Goal: Information Seeking & Learning: Find specific fact

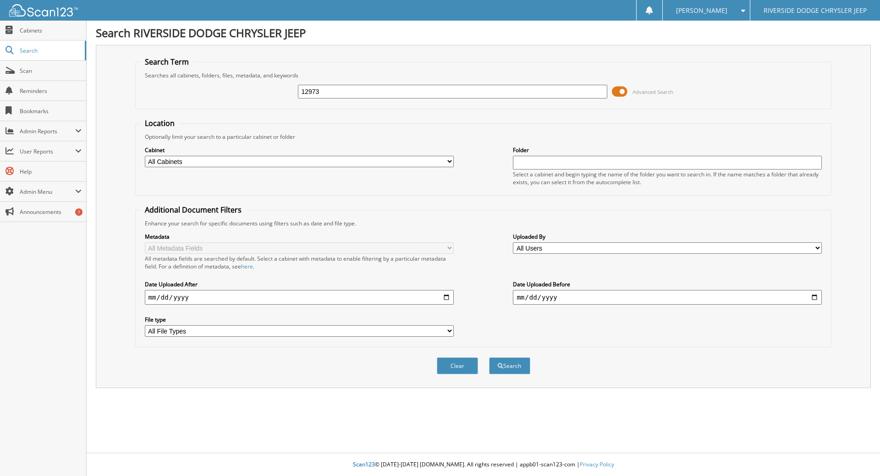
type input "12973"
click at [489, 357] on button "Search" at bounding box center [509, 365] width 41 height 17
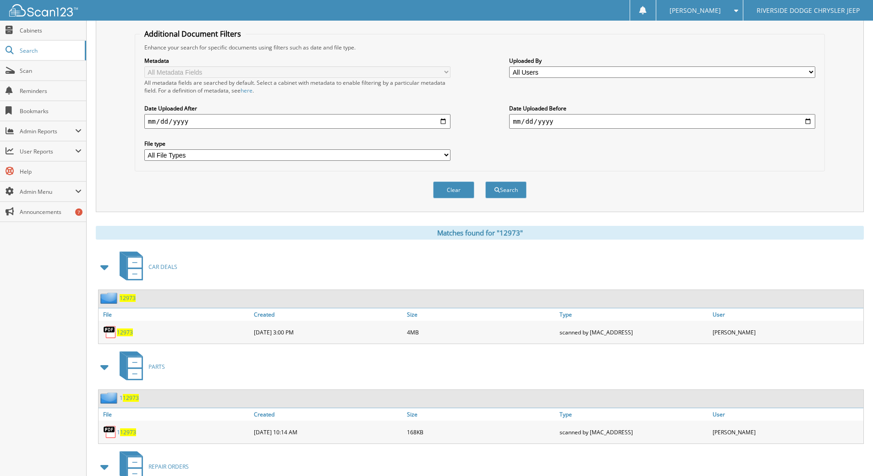
scroll to position [183, 0]
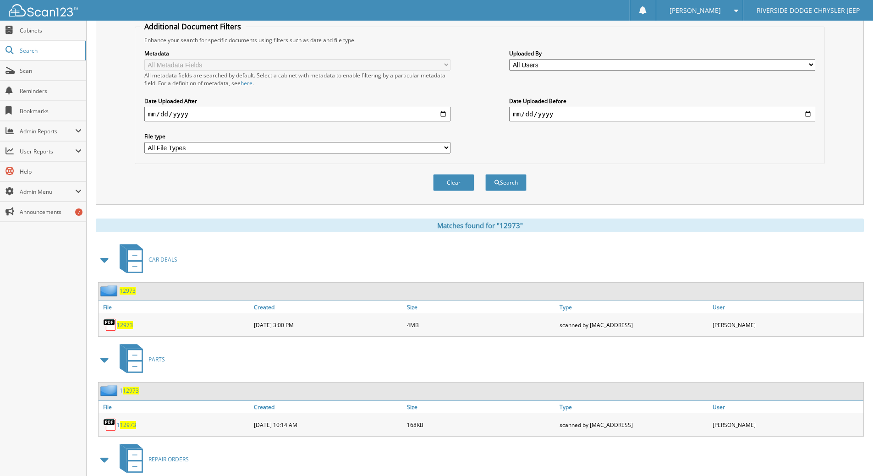
click at [126, 326] on span "12973" at bounding box center [125, 325] width 16 height 8
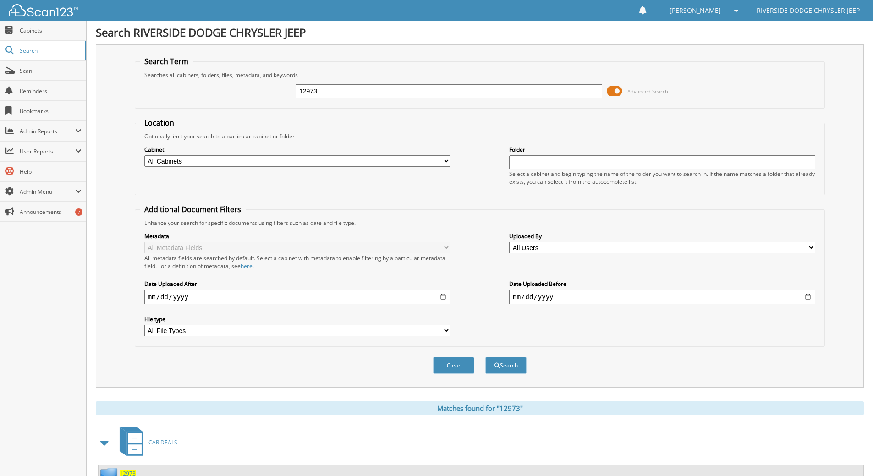
scroll to position [0, 0]
drag, startPoint x: 335, startPoint y: 97, endPoint x: -35, endPoint y: 111, distance: 370.0
click at [0, 111] on html "Cameron B. Settings Logout RIVERSIDE DODGE CHRYSLER JEEP Close Cabinets Search" at bounding box center [436, 403] width 873 height 807
type input "12955"
click at [515, 375] on div "Search" at bounding box center [505, 365] width 43 height 19
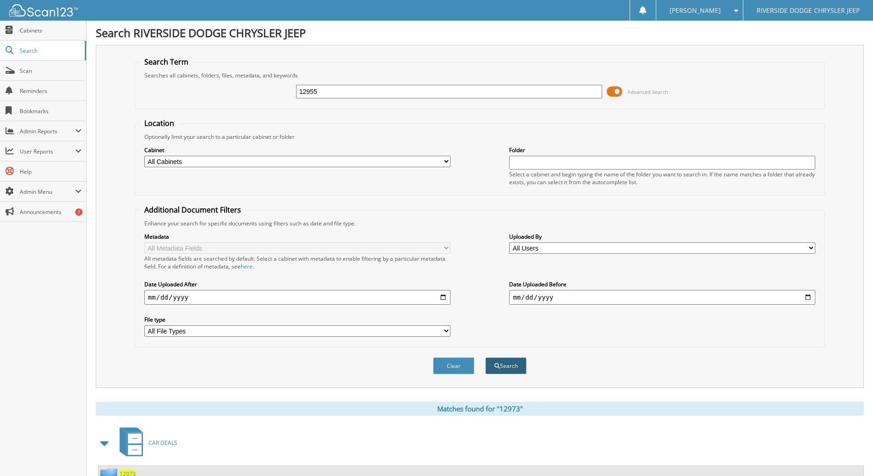
click at [515, 373] on button "Search" at bounding box center [505, 365] width 41 height 17
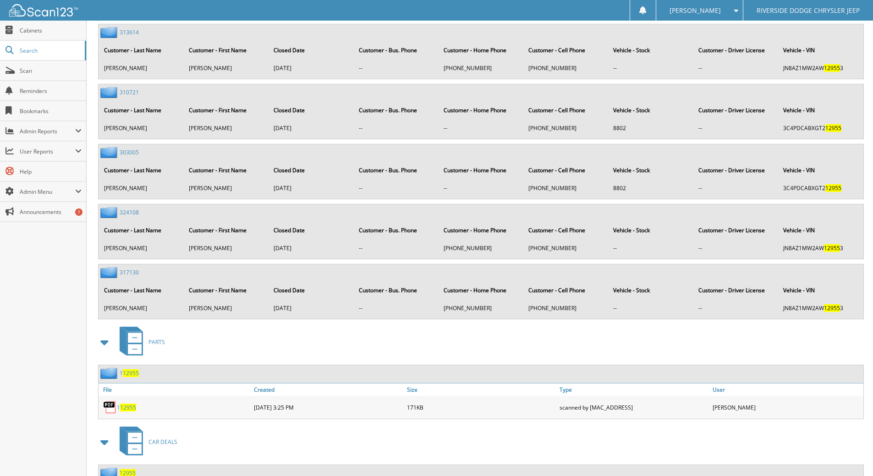
scroll to position [1237, 0]
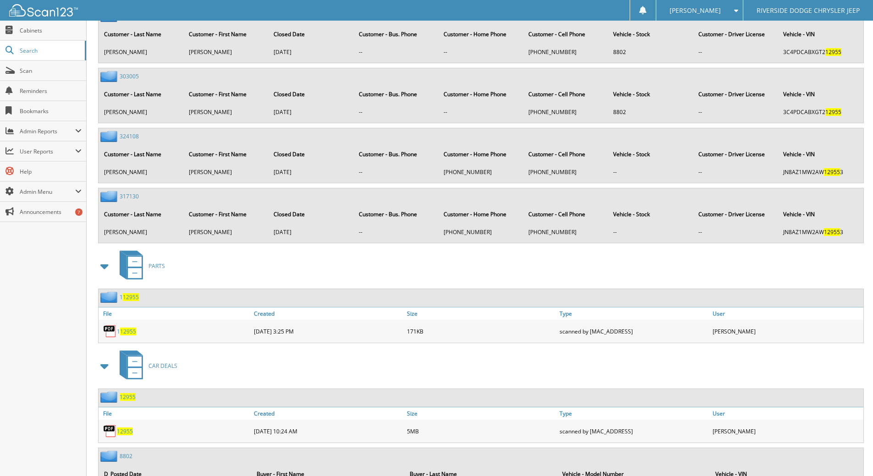
click at [122, 434] on span "12955" at bounding box center [125, 431] width 16 height 8
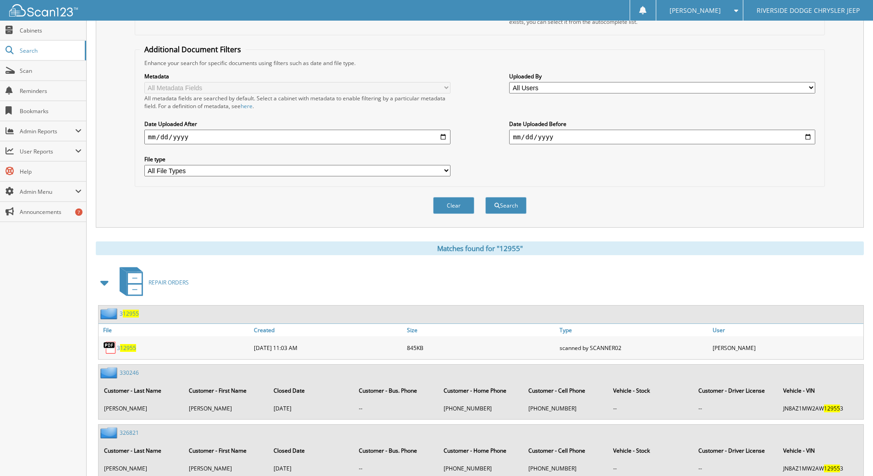
scroll to position [0, 0]
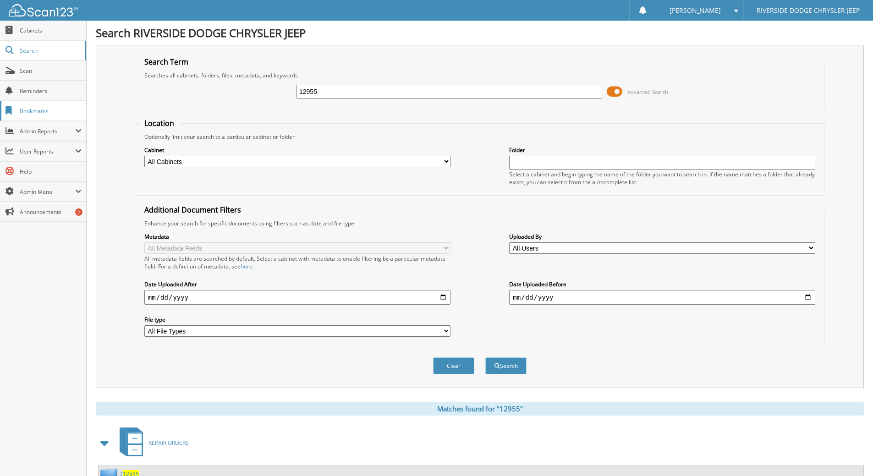
drag, startPoint x: 344, startPoint y: 94, endPoint x: 81, endPoint y: 120, distance: 264.6
type input "12764"
click at [503, 366] on button "Search" at bounding box center [505, 365] width 41 height 17
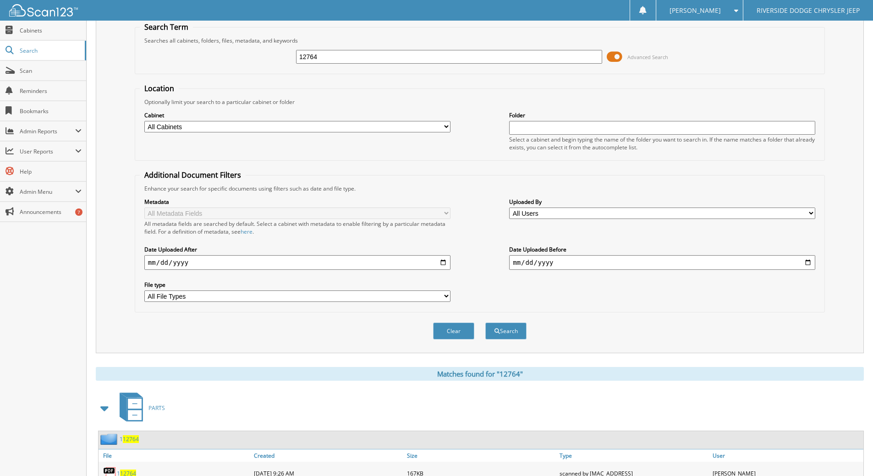
scroll to position [34, 0]
click at [499, 333] on button "Search" at bounding box center [505, 331] width 41 height 17
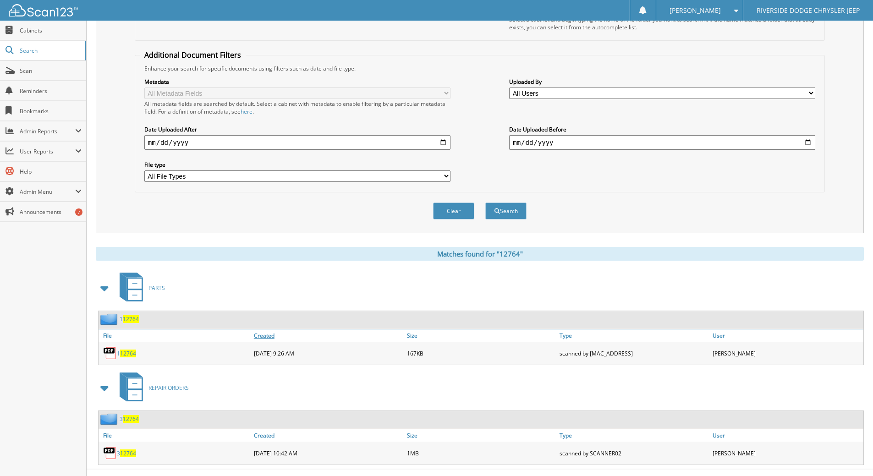
scroll to position [172, 0]
